Goal: Task Accomplishment & Management: Complete application form

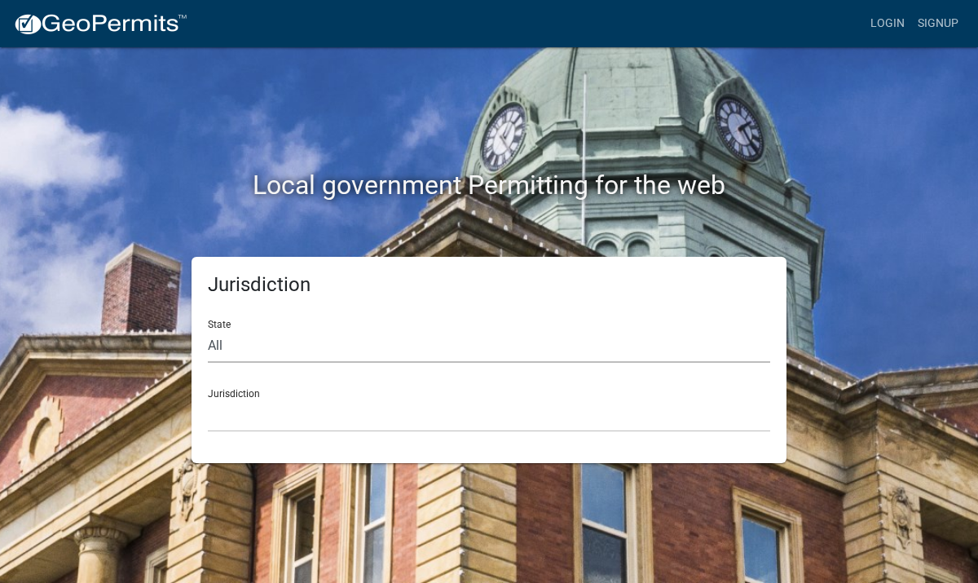
click at [225, 344] on select "All Colorado Georgia Indiana Iowa Kansas Minnesota Ohio South Carolina Wisconsin" at bounding box center [489, 345] width 563 height 33
select select "[US_STATE]"
click at [253, 412] on select "City of Charlestown, Indiana City of Jeffersonville, Indiana City of Logansport…" at bounding box center [489, 415] width 563 height 33
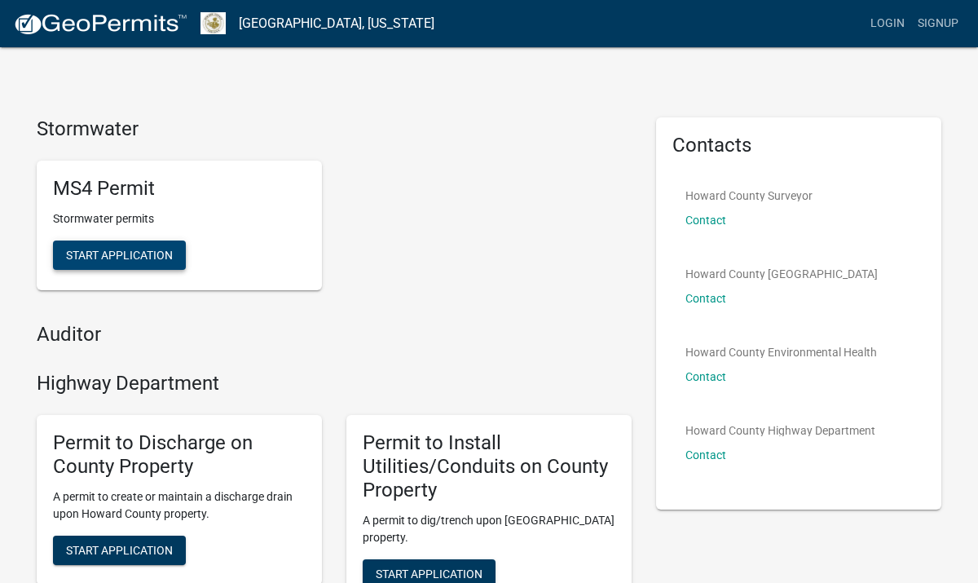
click at [163, 264] on button "Start Application" at bounding box center [119, 255] width 133 height 29
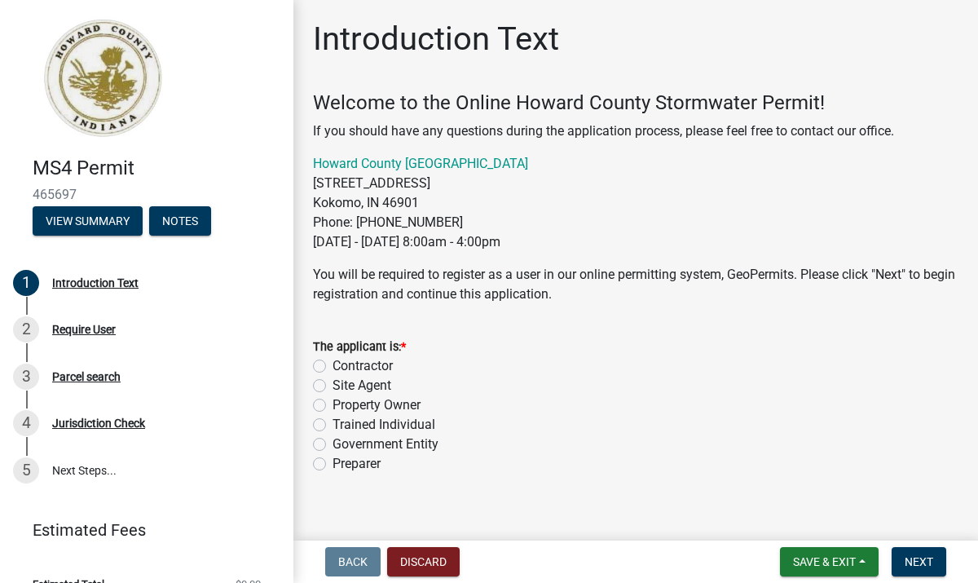
scroll to position [18, 0]
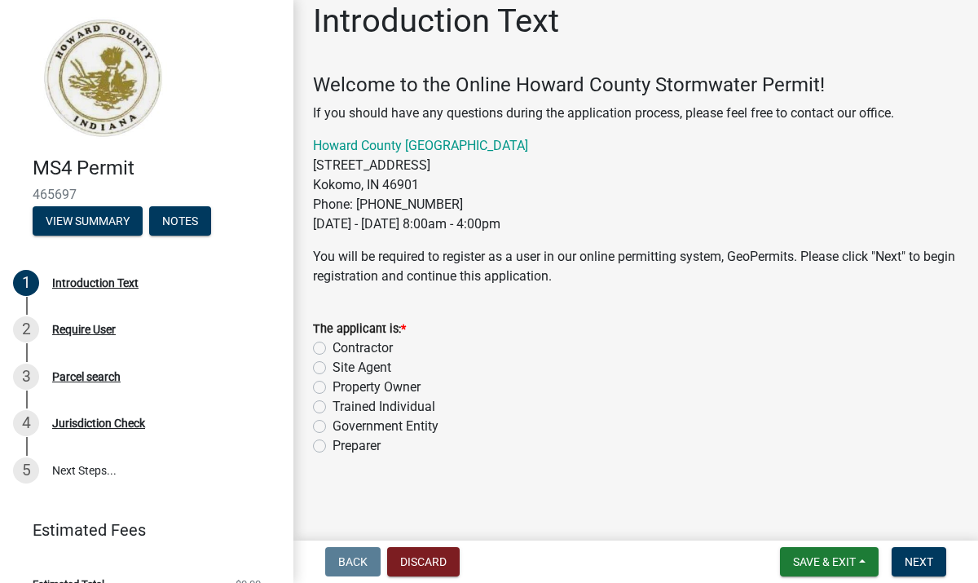
click at [333, 386] on label "Property Owner" at bounding box center [377, 388] width 88 height 20
click at [333, 386] on input "Property Owner" at bounding box center [338, 383] width 11 height 11
radio input "true"
click at [922, 559] on span "Next" at bounding box center [919, 561] width 29 height 13
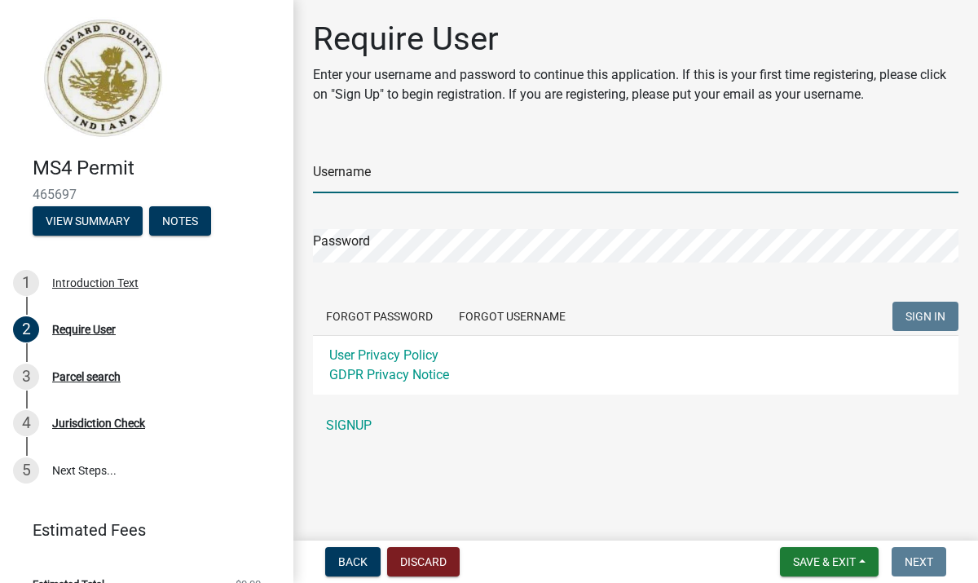
click at [500, 173] on input "Username" at bounding box center [636, 176] width 646 height 33
type input "c"
type input "chevypoo"
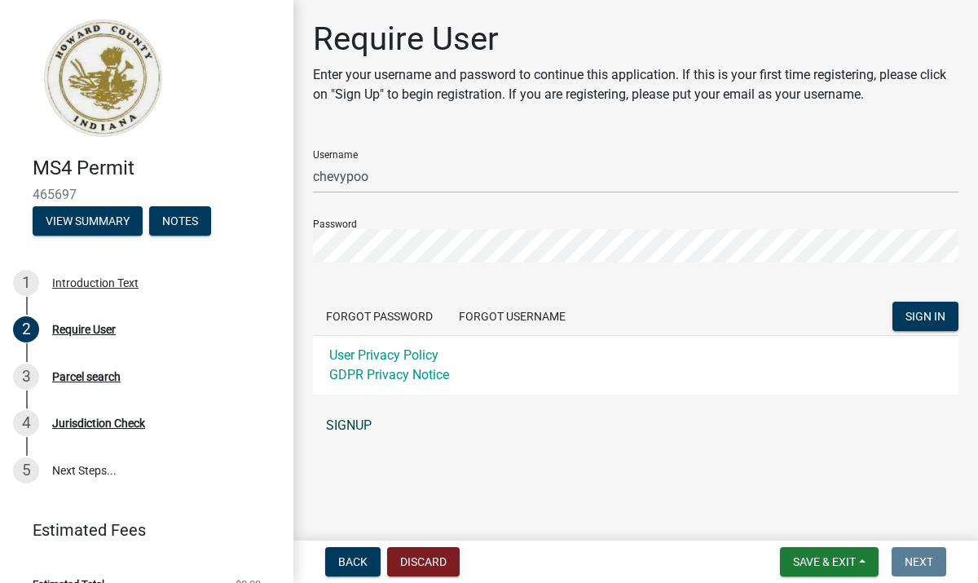
click at [368, 429] on link "SIGNUP" at bounding box center [636, 425] width 646 height 33
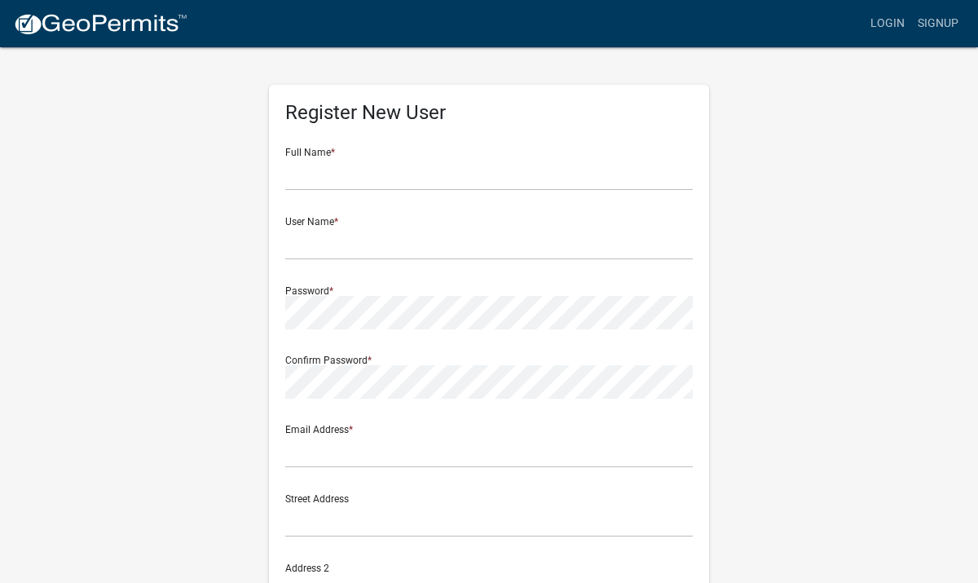
click at [459, 154] on div "Full Name *" at bounding box center [489, 163] width 408 height 56
click at [417, 169] on input "text" at bounding box center [489, 173] width 408 height 33
click at [443, 171] on input "text" at bounding box center [489, 173] width 408 height 33
type input "Nicholas D Stout"
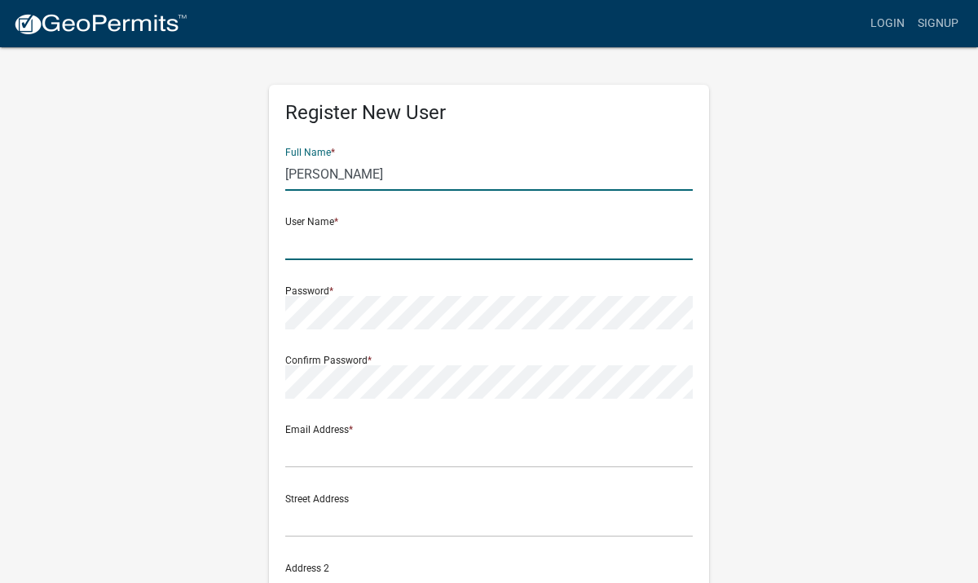
click at [409, 249] on input "text" at bounding box center [489, 243] width 408 height 33
type input "chevypoo"
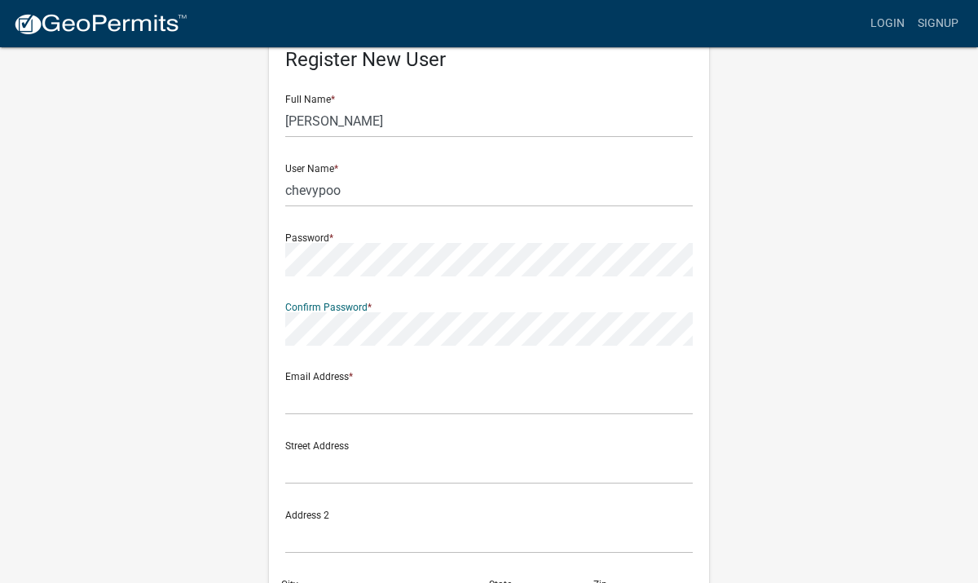
scroll to position [55, 0]
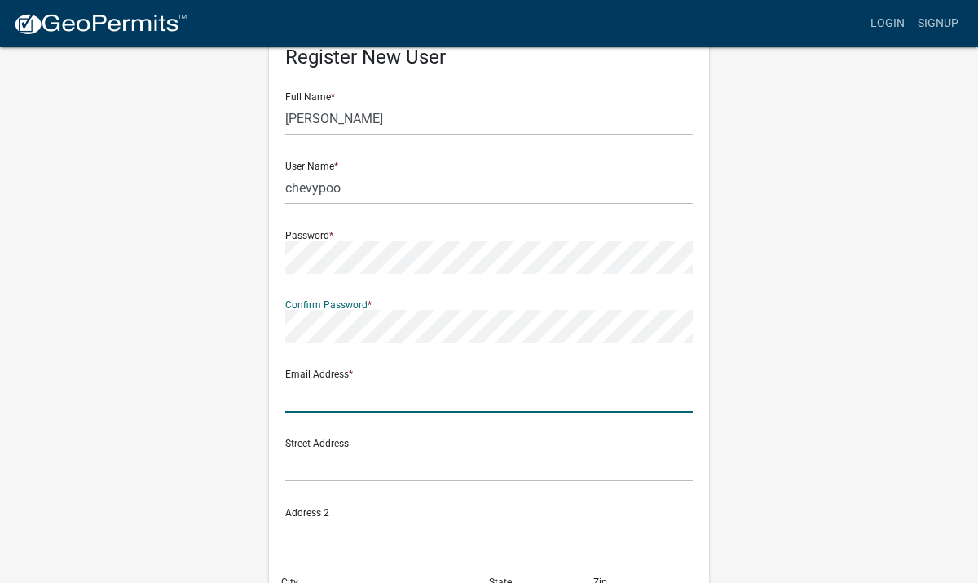
click at [366, 401] on input "text" at bounding box center [489, 395] width 408 height 33
type input "nick_stout@yahoo.com"
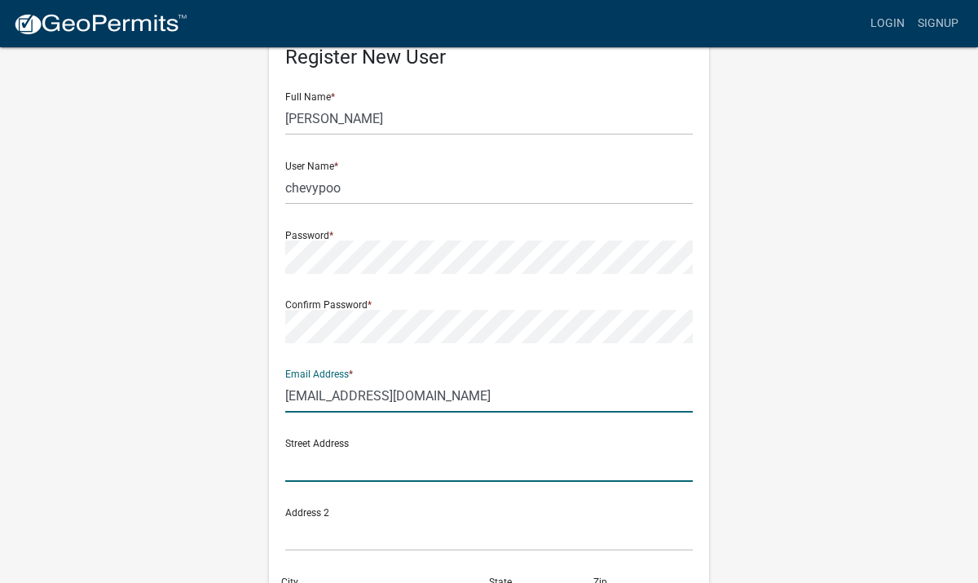
type input "1018 WYNTERBROOKE DR"
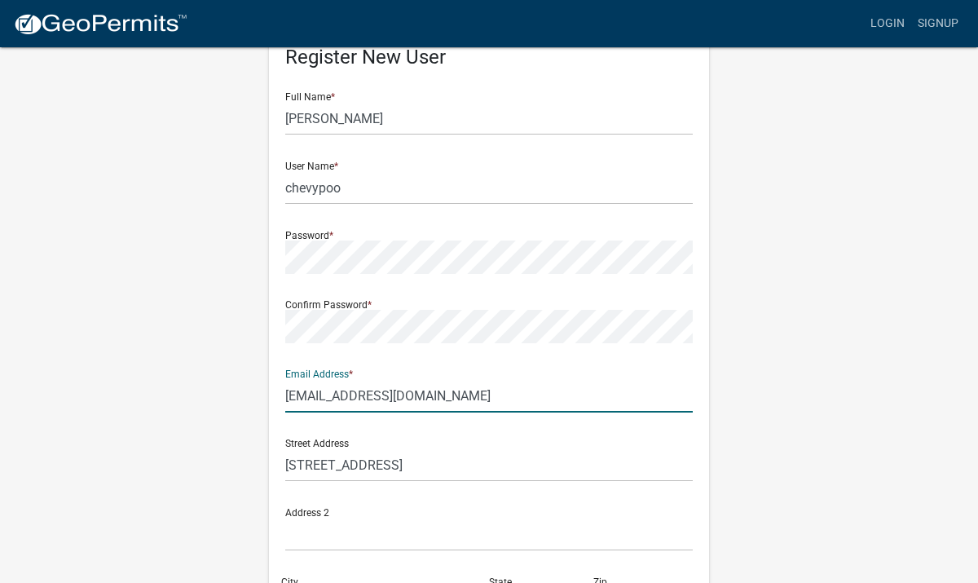
type input "KOKOMO"
type input "[US_STATE]"
type input "46901"
type input "7657762939"
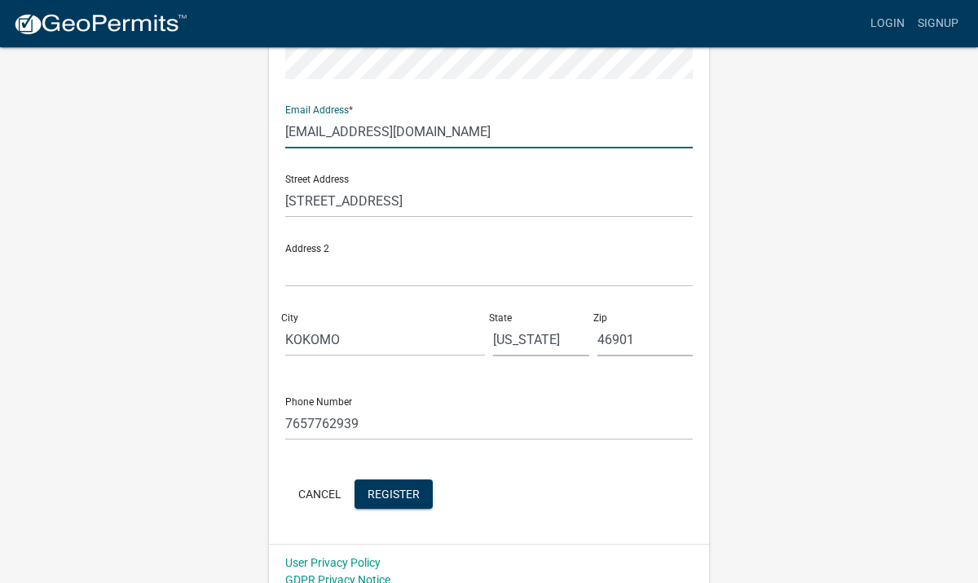
scroll to position [335, 0]
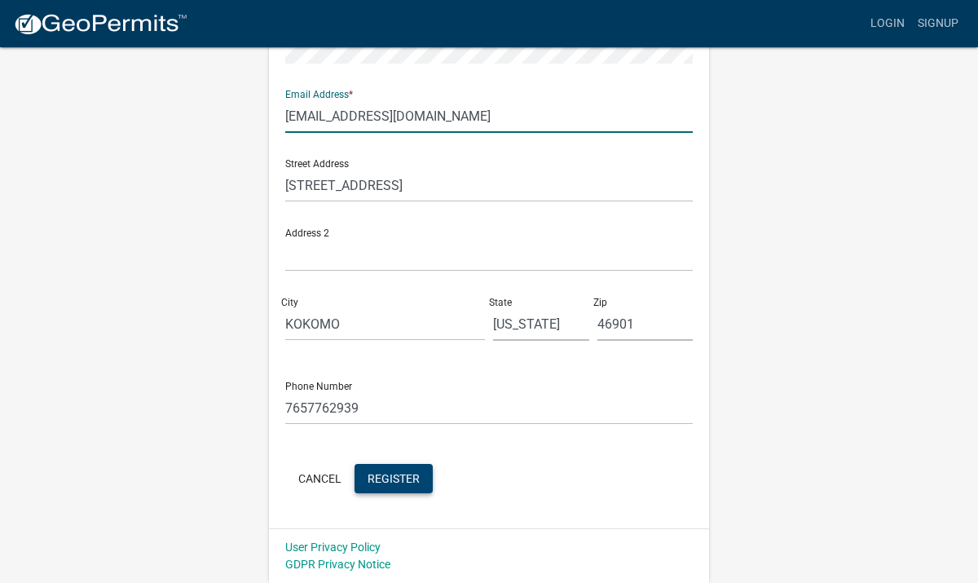
click at [394, 478] on span "Register" at bounding box center [394, 477] width 52 height 13
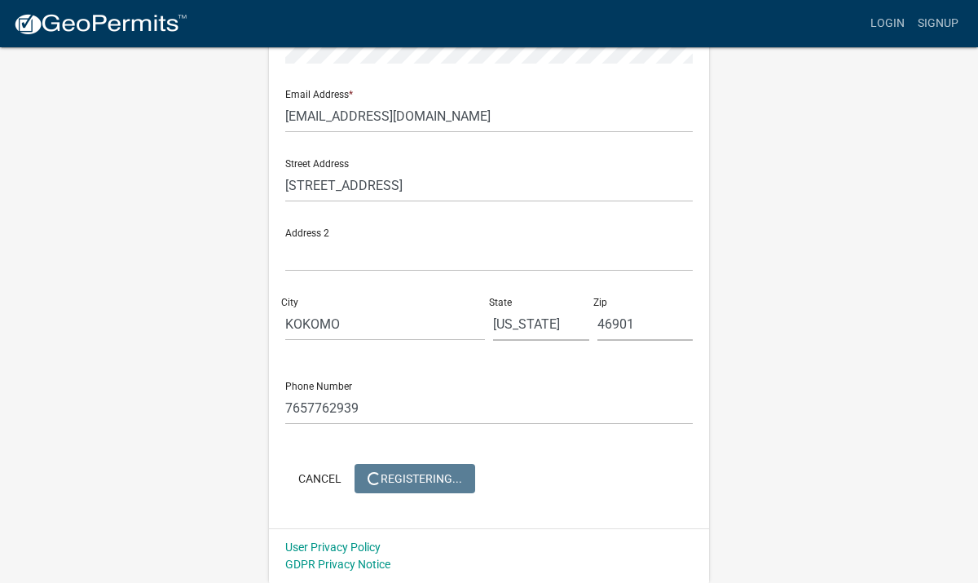
scroll to position [0, 0]
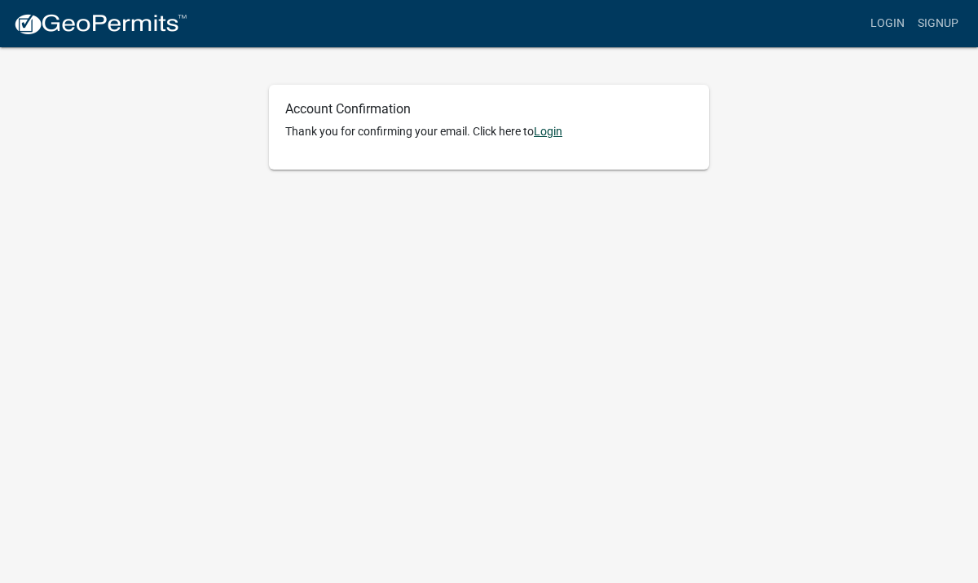
click at [550, 129] on link "Login" at bounding box center [548, 131] width 29 height 13
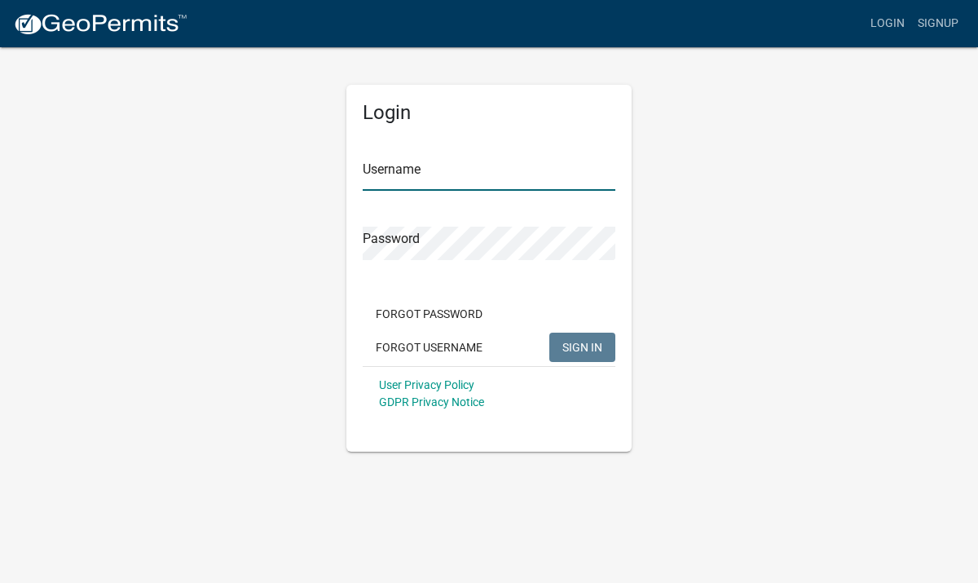
type input "chevypoo"
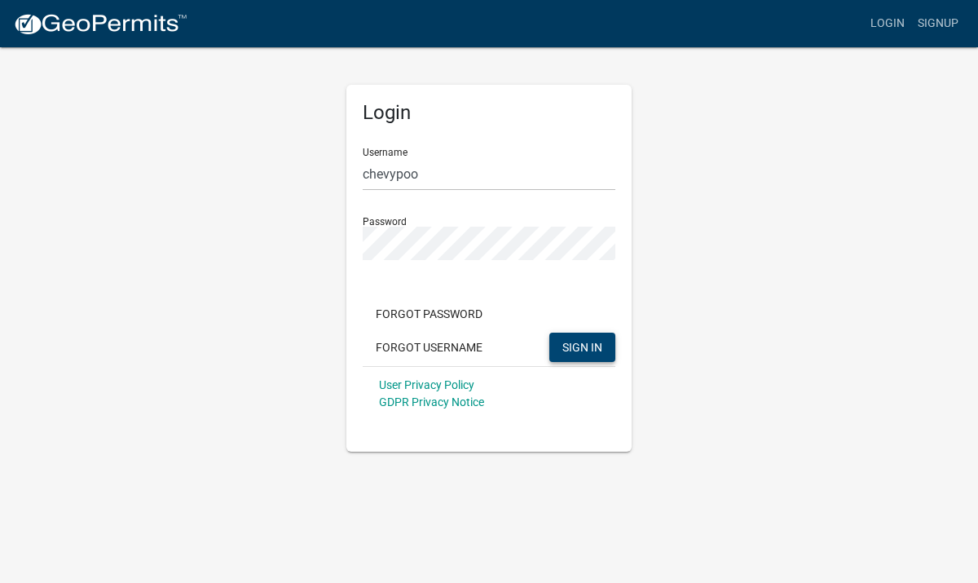
click at [576, 340] on span "SIGN IN" at bounding box center [583, 346] width 40 height 13
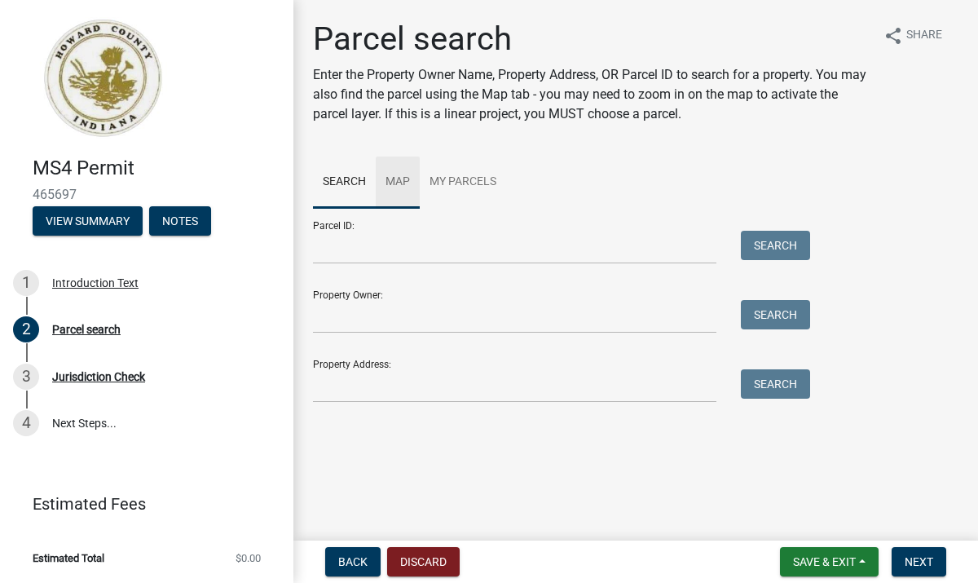
click at [405, 180] on link "Map" at bounding box center [398, 183] width 44 height 52
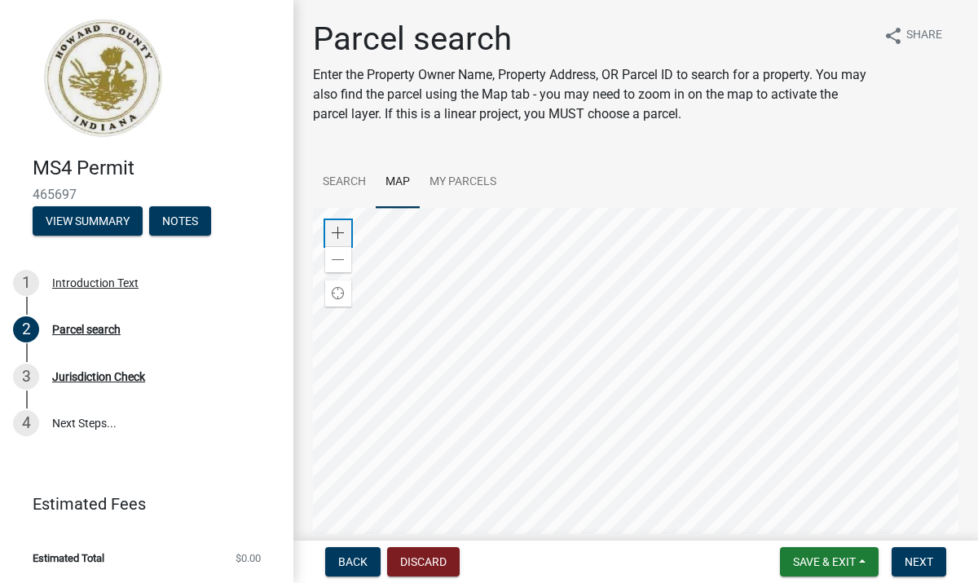
click at [336, 234] on span at bounding box center [338, 233] width 13 height 13
click at [740, 435] on div at bounding box center [636, 412] width 646 height 408
click at [344, 227] on span at bounding box center [338, 233] width 13 height 13
click at [592, 419] on div at bounding box center [636, 412] width 646 height 408
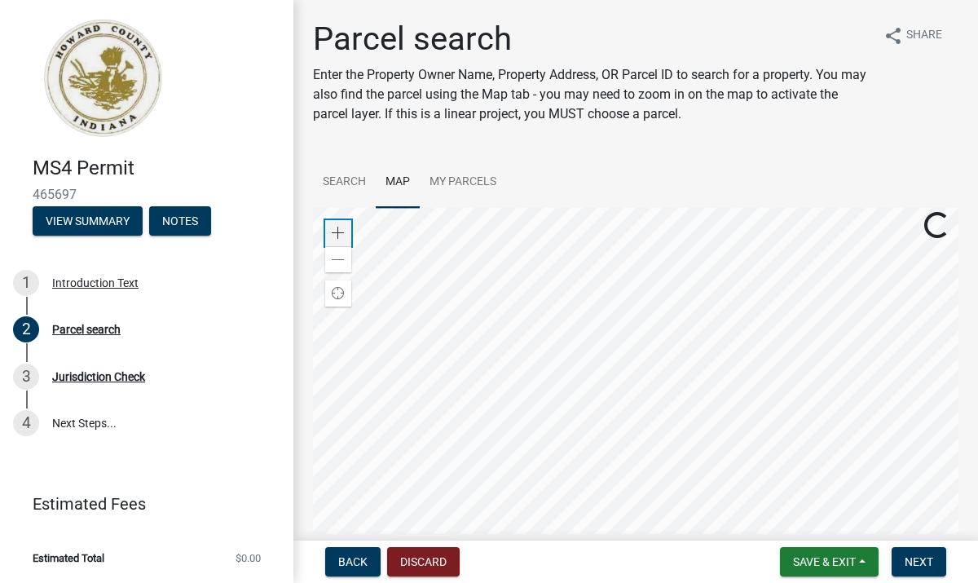
click at [342, 233] on span at bounding box center [338, 233] width 13 height 13
click at [696, 485] on div at bounding box center [636, 412] width 646 height 408
click at [676, 489] on div at bounding box center [636, 412] width 646 height 408
click at [687, 431] on div at bounding box center [636, 412] width 646 height 408
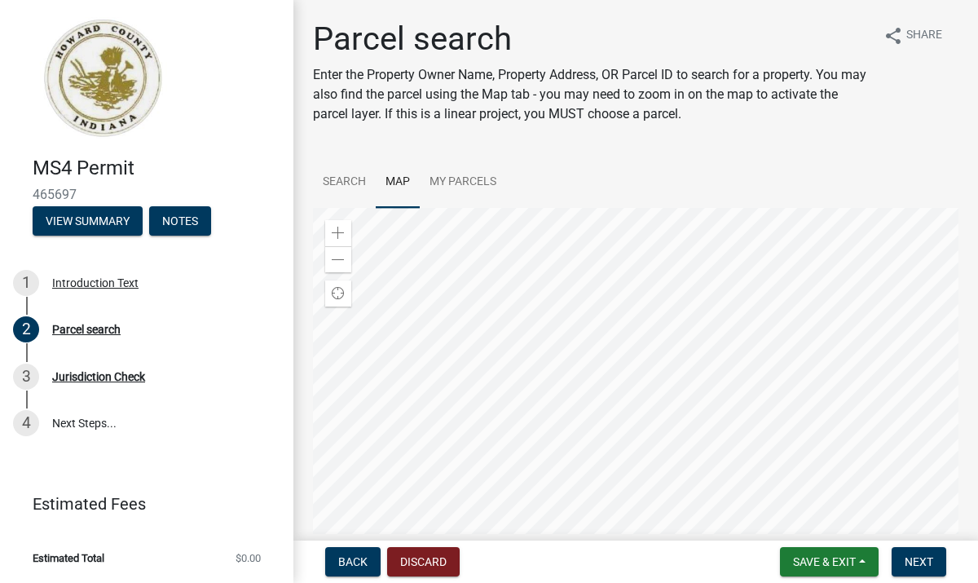
click at [674, 331] on div at bounding box center [636, 412] width 646 height 408
click at [341, 230] on span at bounding box center [338, 233] width 13 height 13
click at [716, 364] on div at bounding box center [636, 412] width 646 height 408
click at [336, 254] on span at bounding box center [338, 260] width 13 height 13
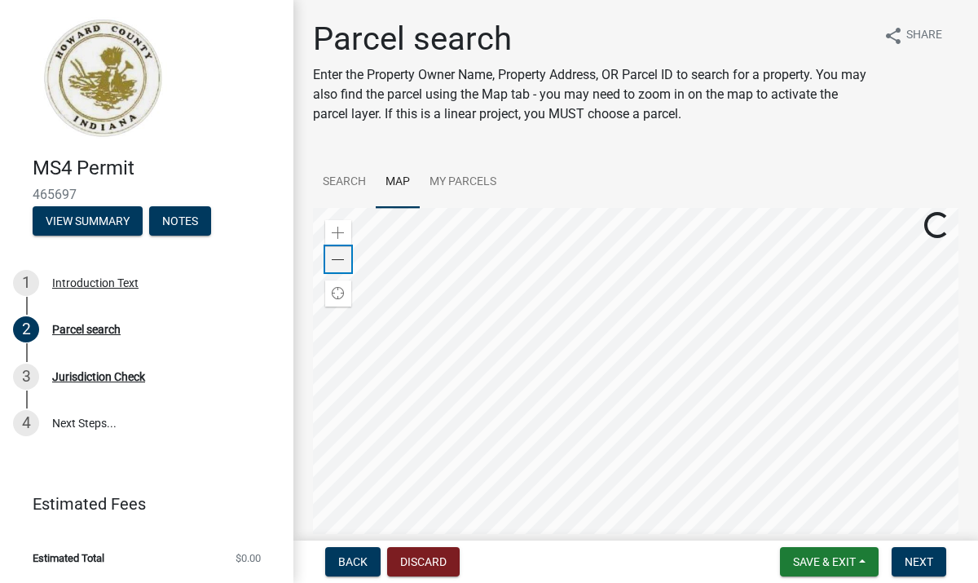
click at [336, 254] on span at bounding box center [338, 260] width 13 height 13
click at [450, 179] on link "My Parcels" at bounding box center [463, 183] width 86 height 52
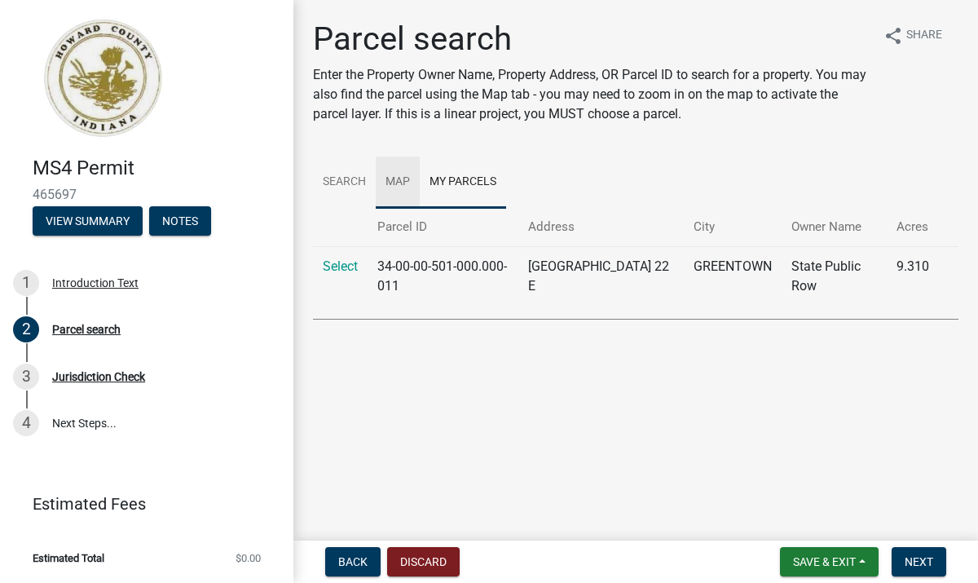
click at [395, 179] on link "Map" at bounding box center [398, 183] width 44 height 52
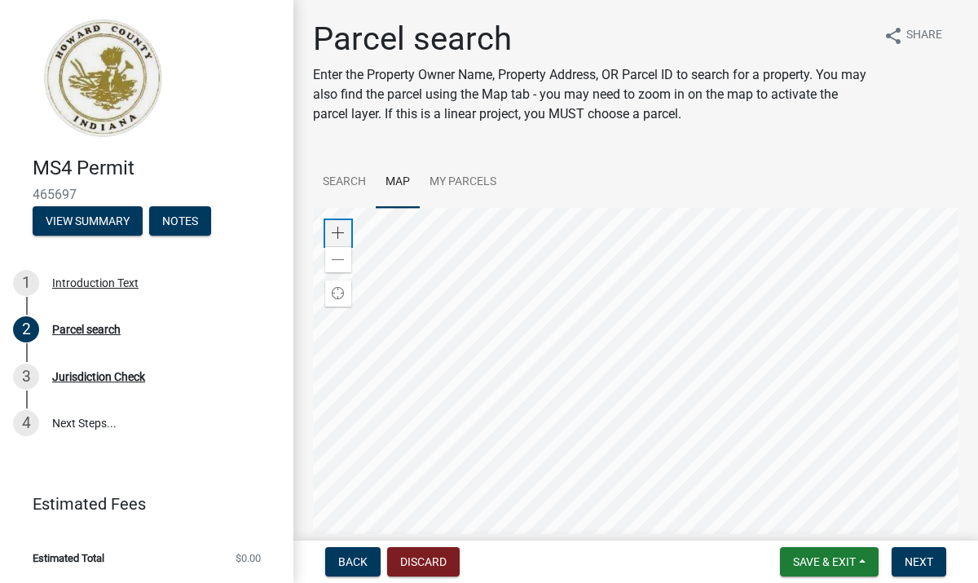
click at [340, 227] on span at bounding box center [338, 233] width 13 height 13
click at [589, 392] on div at bounding box center [636, 412] width 646 height 408
click at [543, 456] on div at bounding box center [636, 412] width 646 height 408
click at [539, 473] on div at bounding box center [636, 412] width 646 height 408
click at [360, 179] on link "Search" at bounding box center [344, 183] width 63 height 52
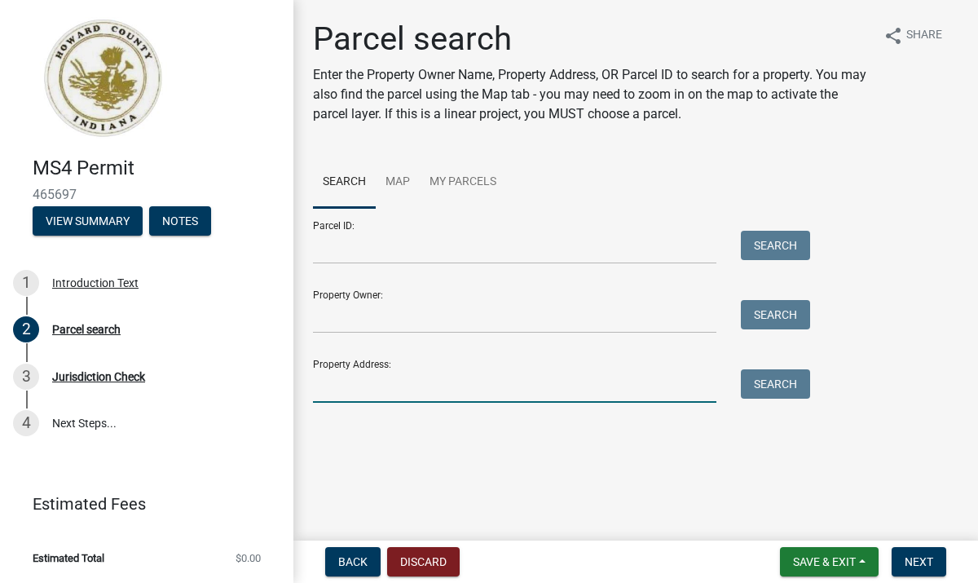
click at [409, 374] on input "Property Address:" at bounding box center [515, 385] width 404 height 33
type input "6506 w 400 n"
click at [762, 378] on button "Search" at bounding box center [775, 383] width 69 height 29
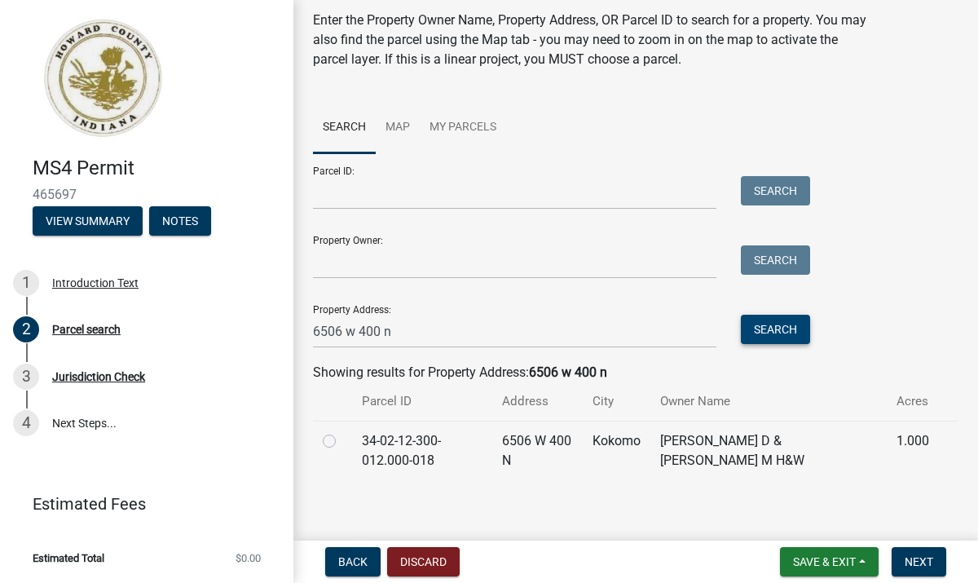
scroll to position [64, 0]
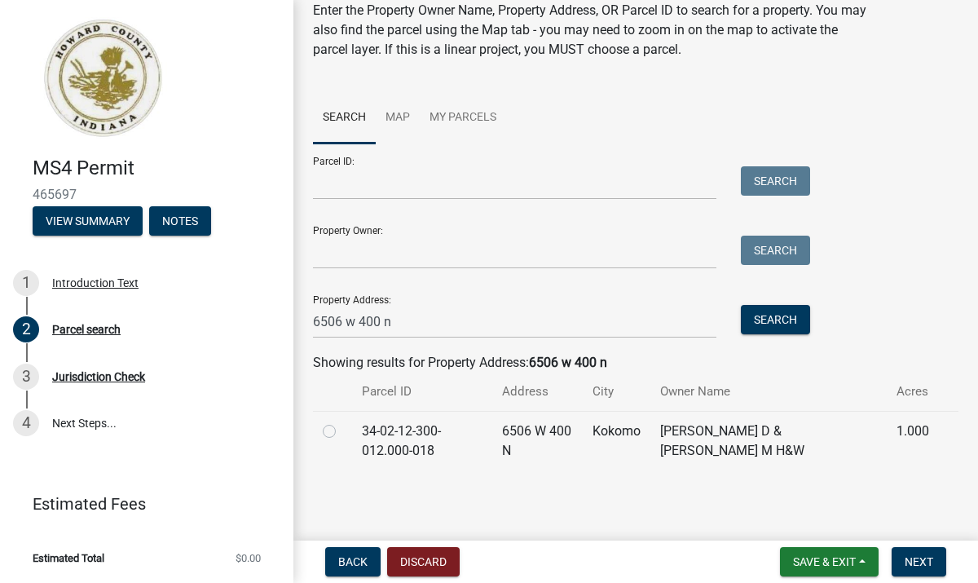
click at [342, 422] on label at bounding box center [342, 422] width 0 height 0
click at [342, 432] on input "radio" at bounding box center [347, 427] width 11 height 11
radio input "true"
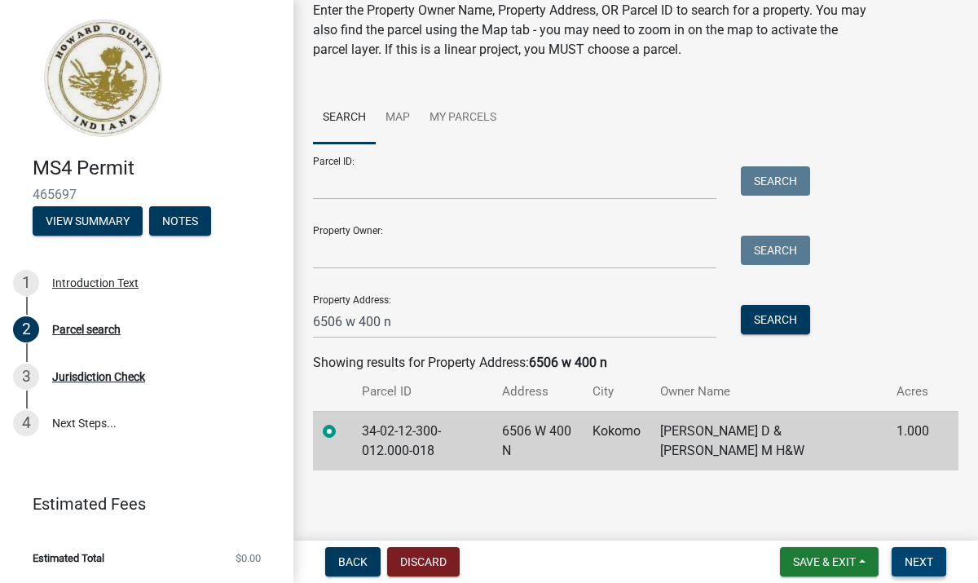
click at [928, 561] on span "Next" at bounding box center [919, 561] width 29 height 13
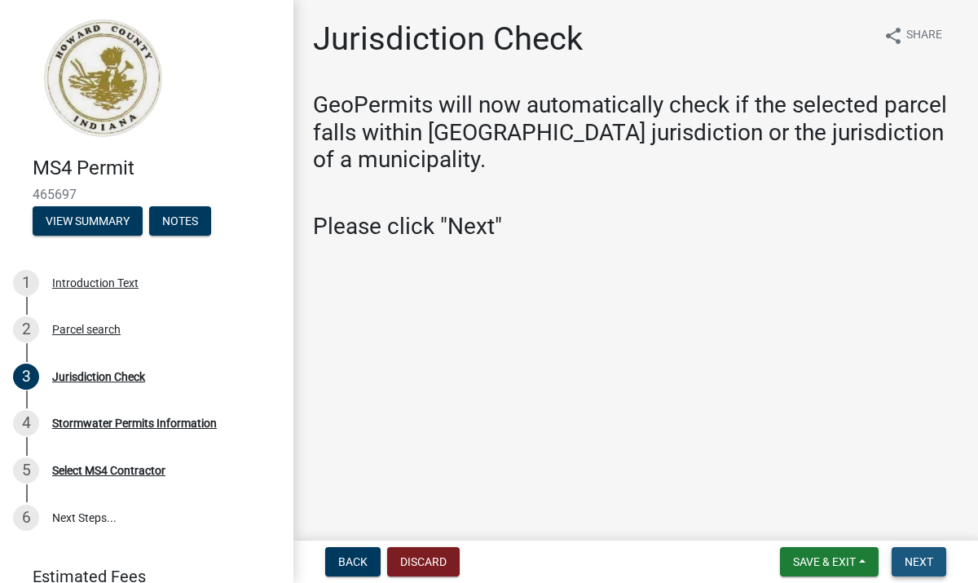
click at [923, 559] on span "Next" at bounding box center [919, 561] width 29 height 13
